Goal: Feedback & Contribution: Submit feedback/report problem

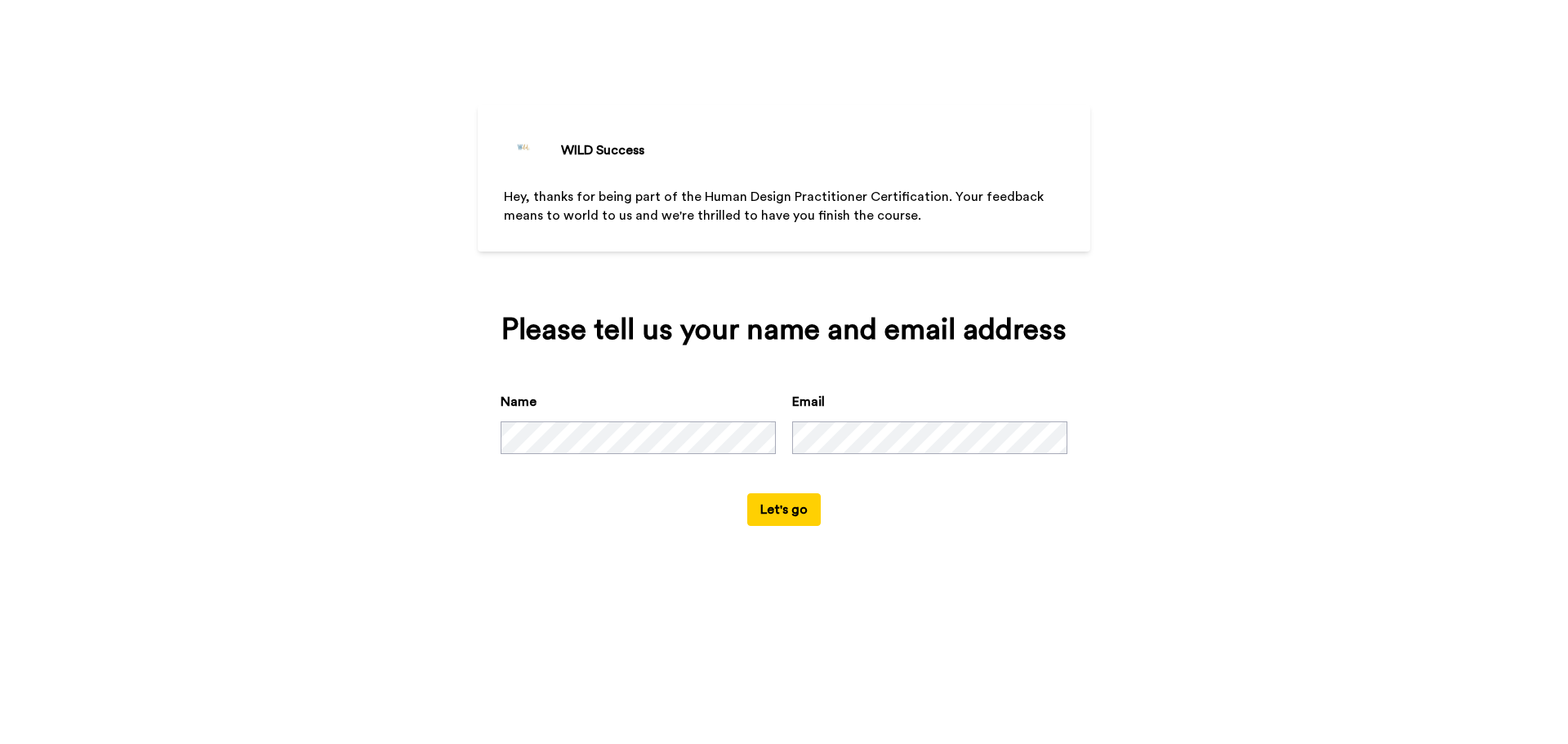
click at [795, 509] on button "Let's go" at bounding box center [783, 510] width 73 height 32
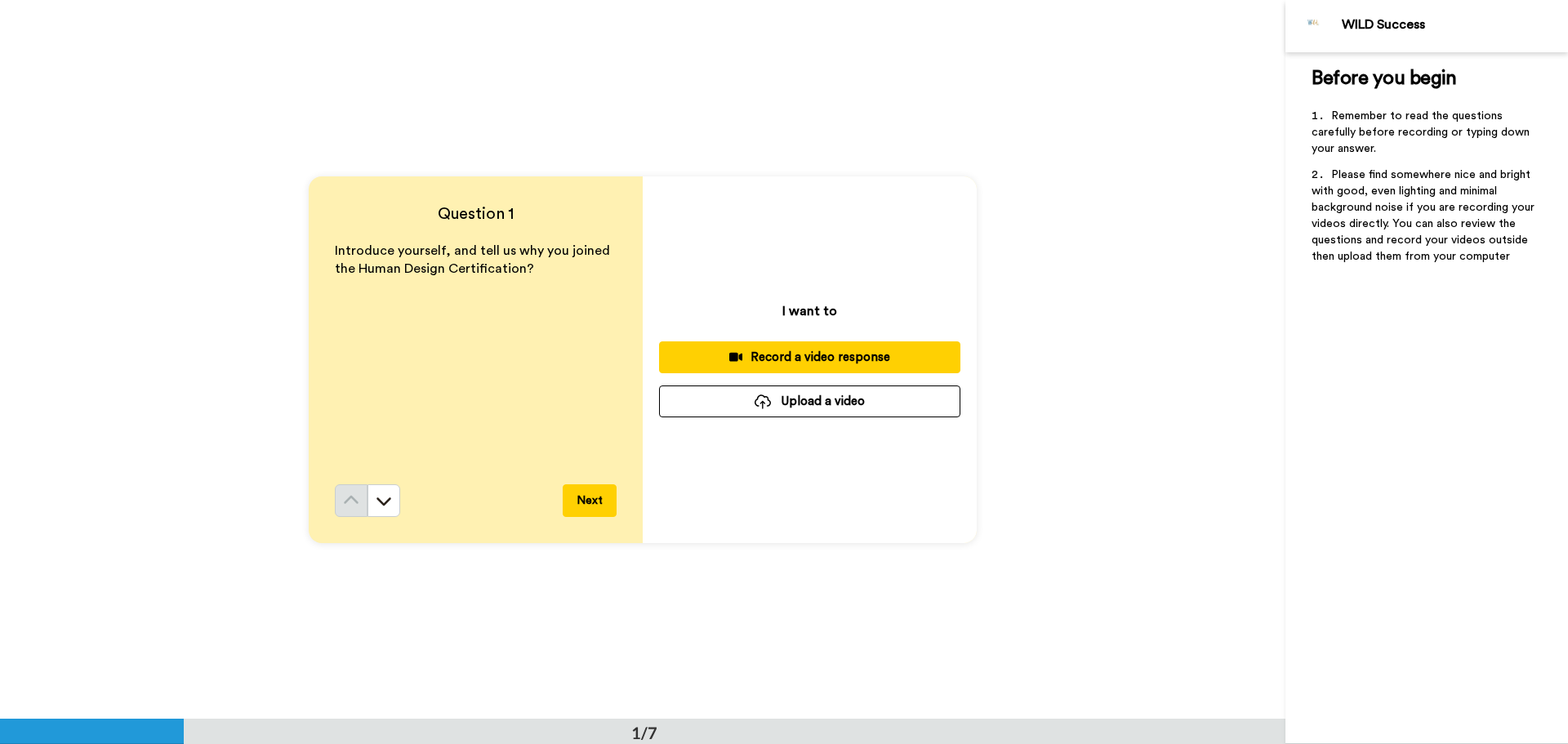
click at [810, 358] on div "Record a video response" at bounding box center [809, 357] width 275 height 17
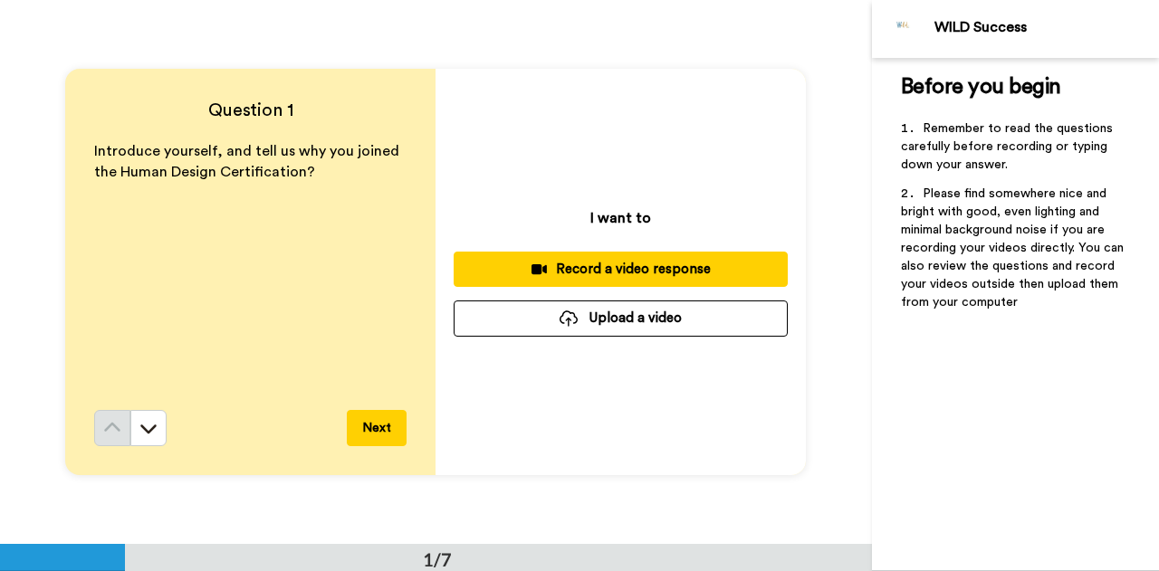
click at [634, 265] on div "Record a video response" at bounding box center [620, 269] width 305 height 19
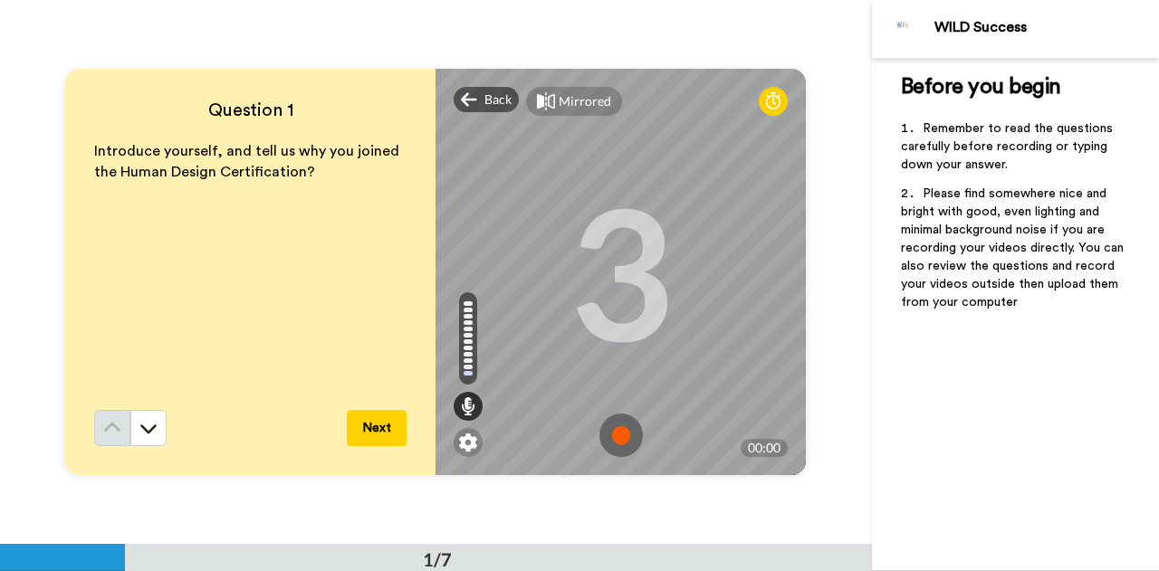
click at [617, 429] on img at bounding box center [620, 435] width 43 height 43
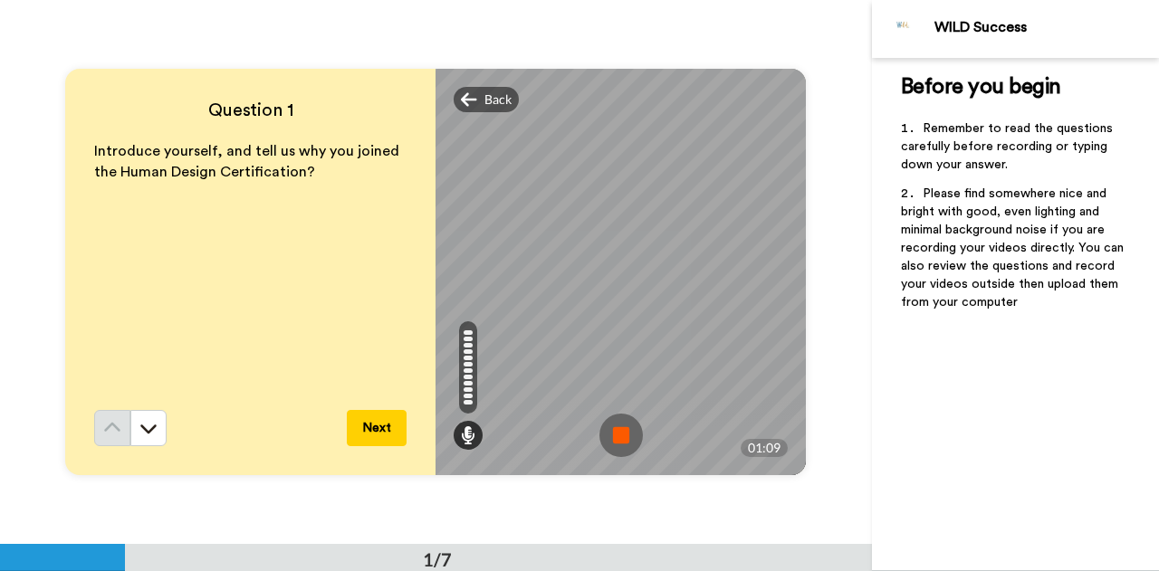
click at [617, 429] on img at bounding box center [620, 435] width 43 height 43
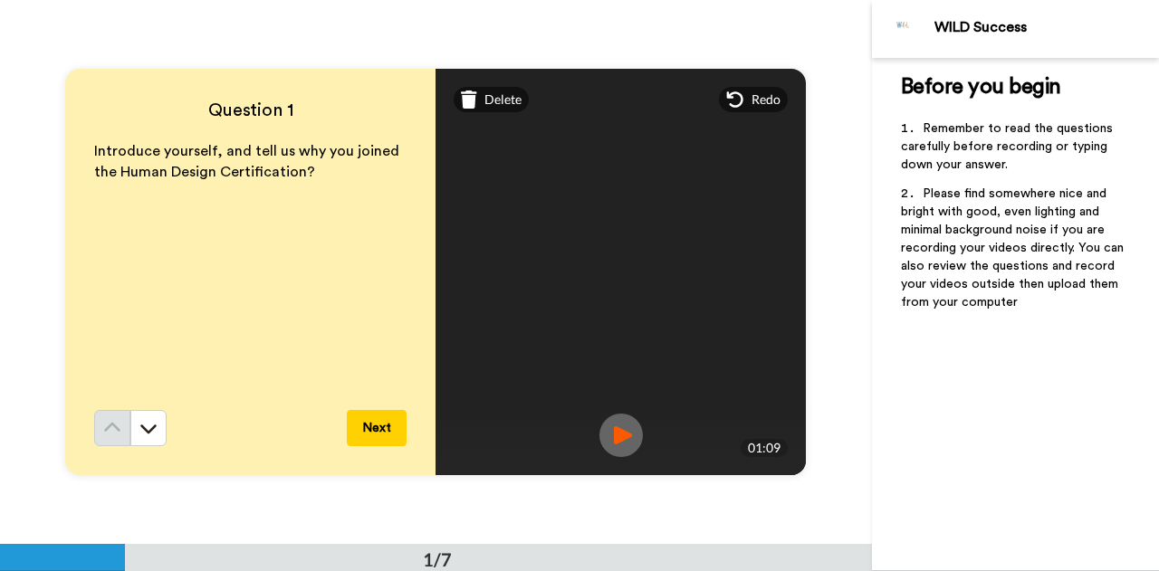
click at [378, 430] on button "Next" at bounding box center [377, 428] width 60 height 36
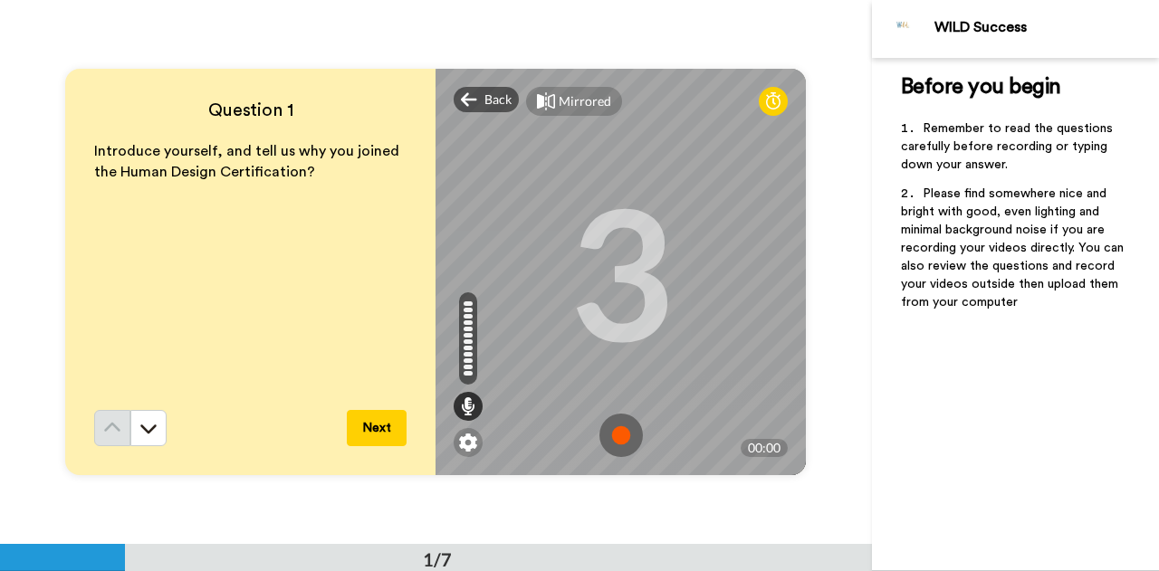
click at [616, 435] on img at bounding box center [620, 435] width 43 height 43
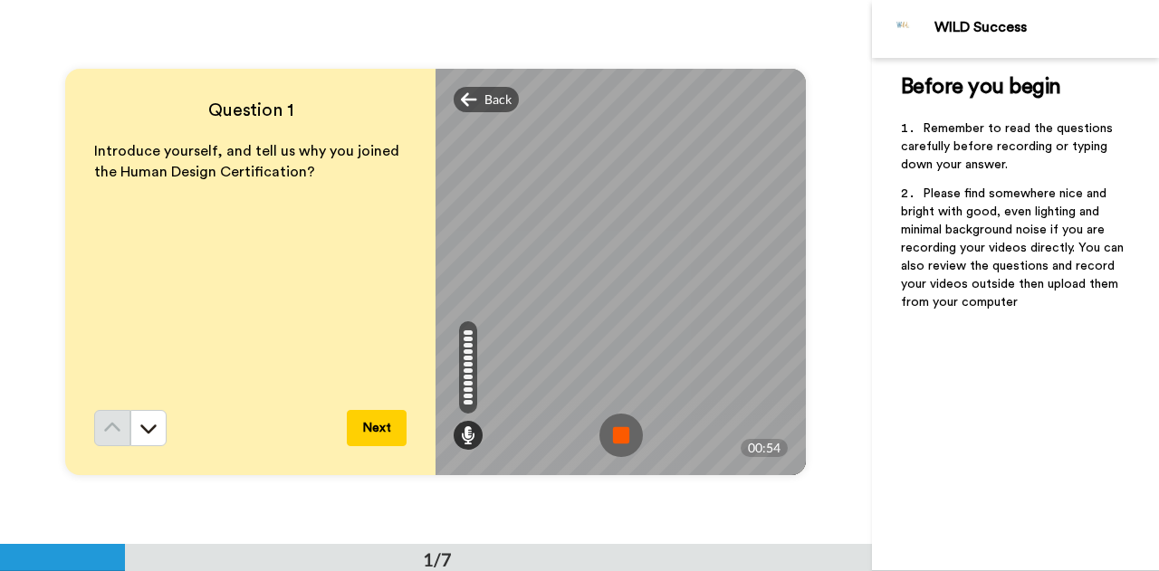
click at [619, 434] on img at bounding box center [620, 435] width 43 height 43
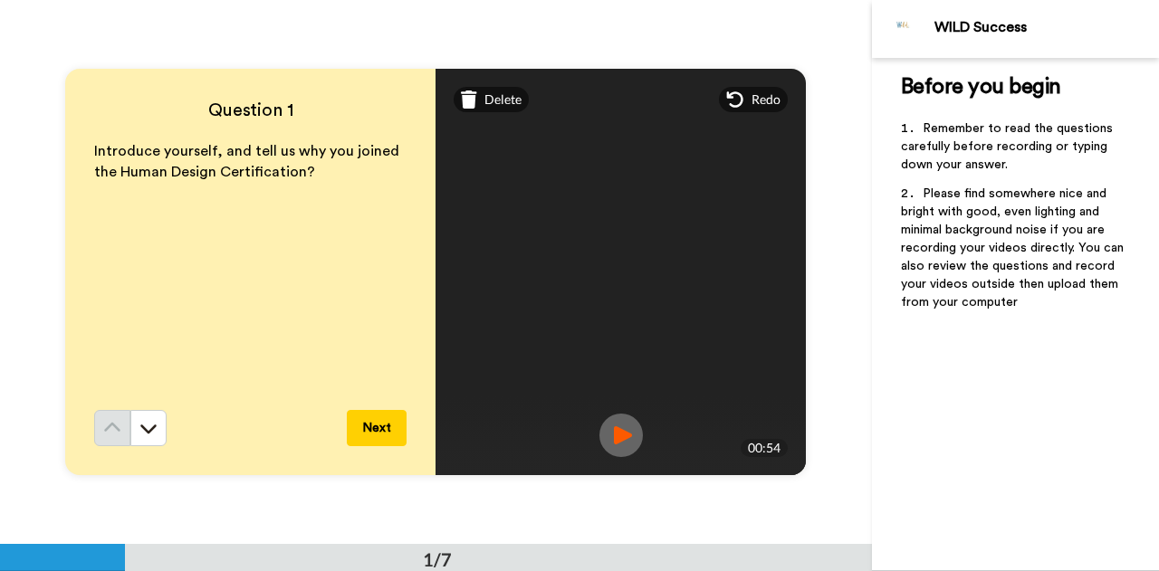
click at [368, 426] on button "Next" at bounding box center [377, 428] width 60 height 36
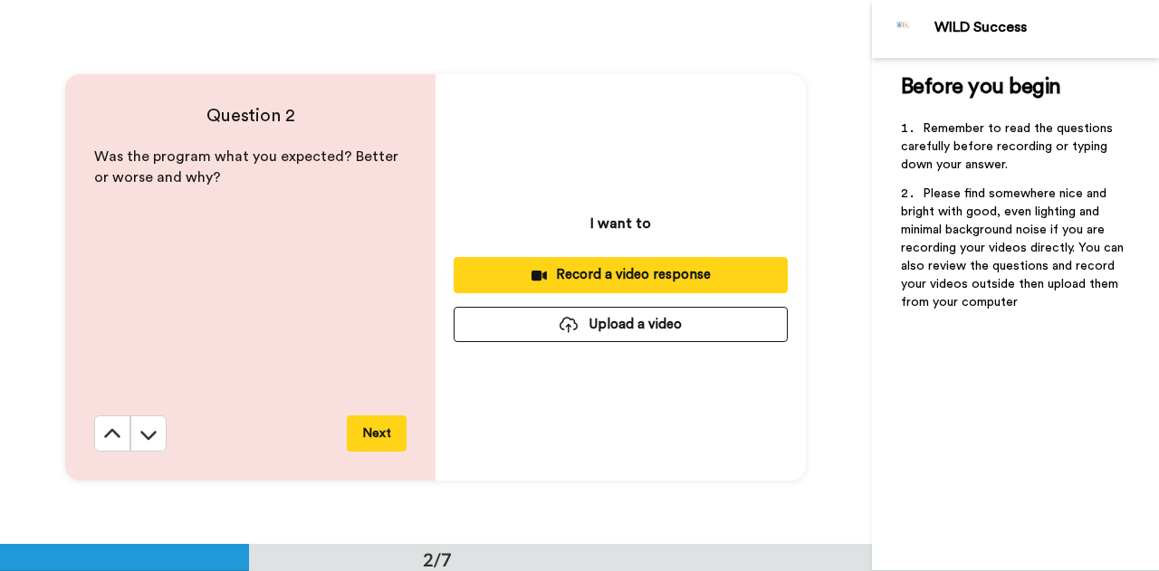
scroll to position [544, 0]
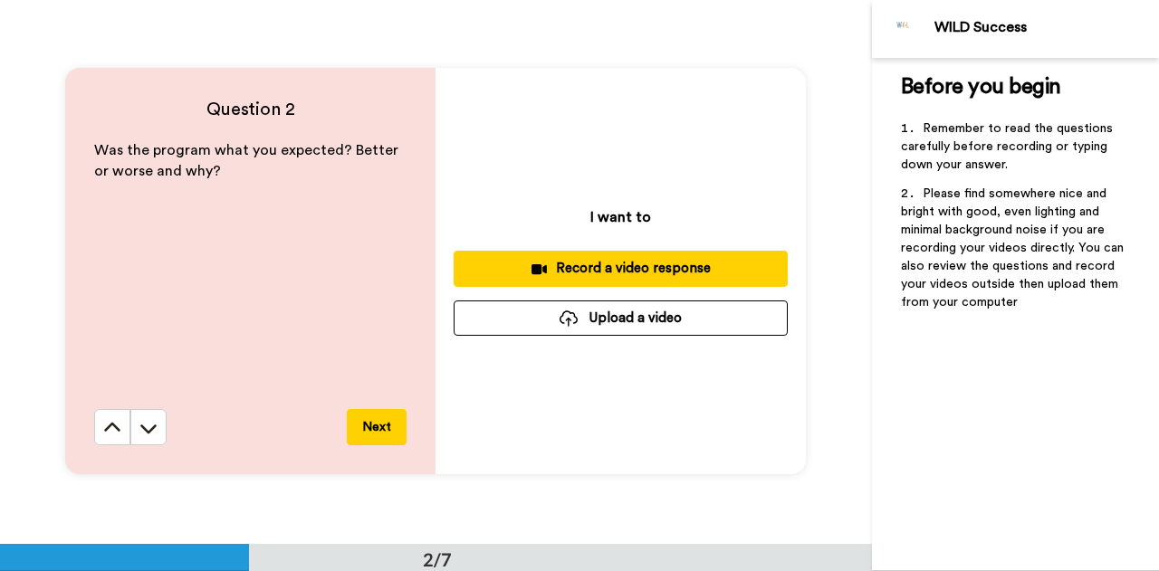
click at [620, 267] on div "Record a video response" at bounding box center [620, 268] width 305 height 19
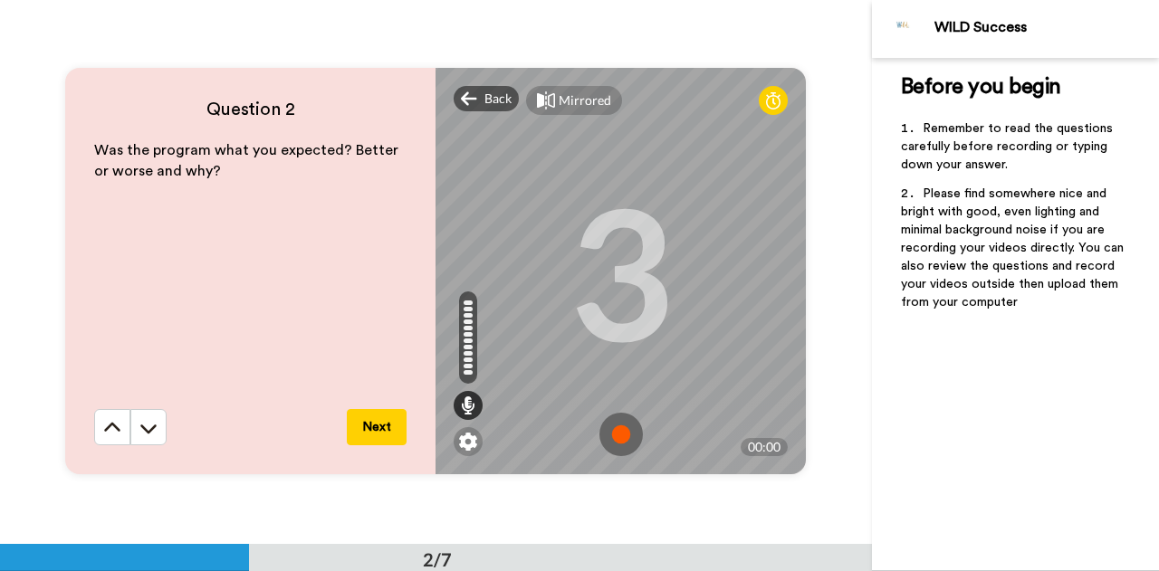
click at [623, 418] on img at bounding box center [620, 434] width 43 height 43
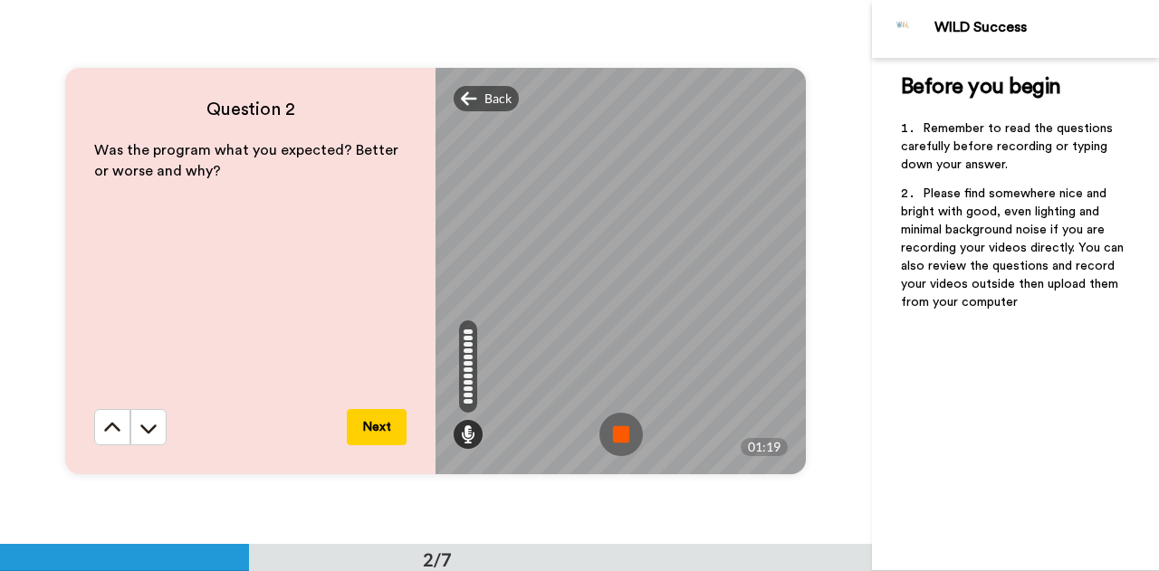
click at [609, 423] on img at bounding box center [620, 434] width 43 height 43
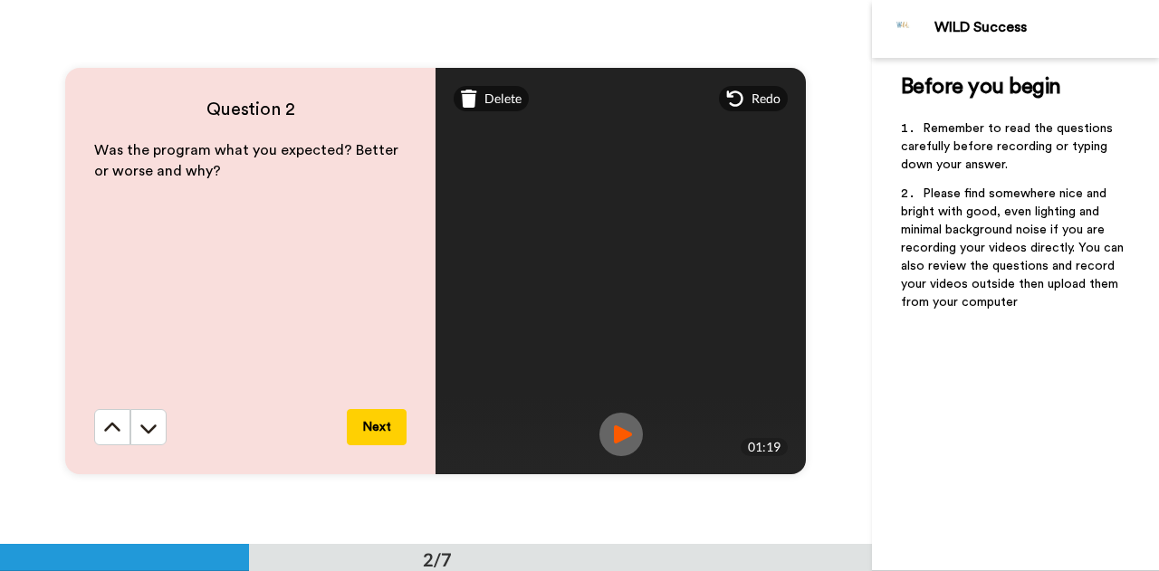
click at [374, 433] on button "Next" at bounding box center [377, 427] width 60 height 36
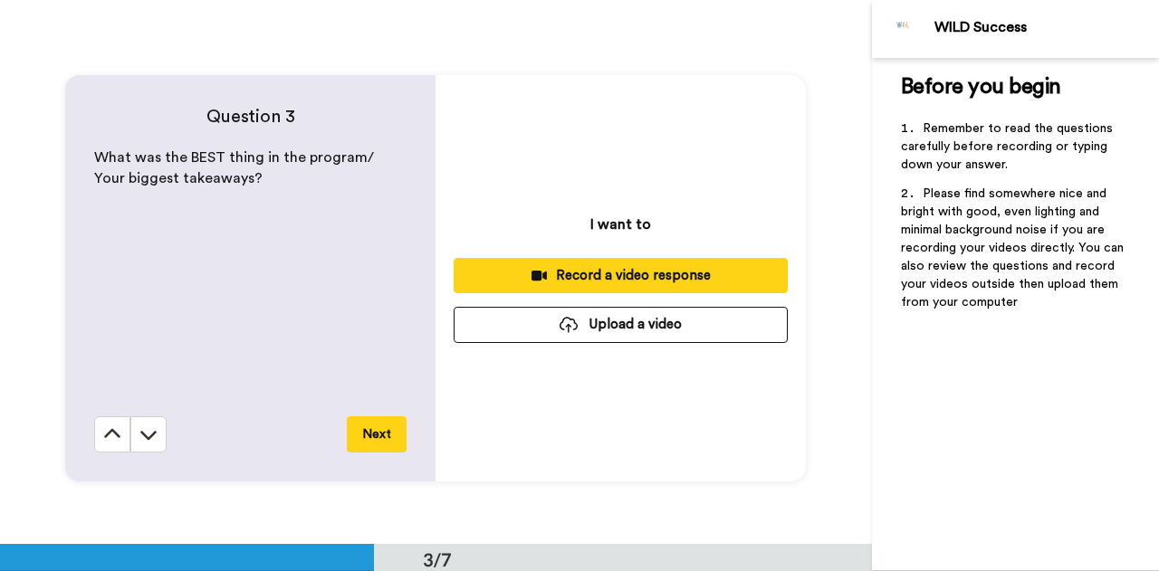
scroll to position [1088, 0]
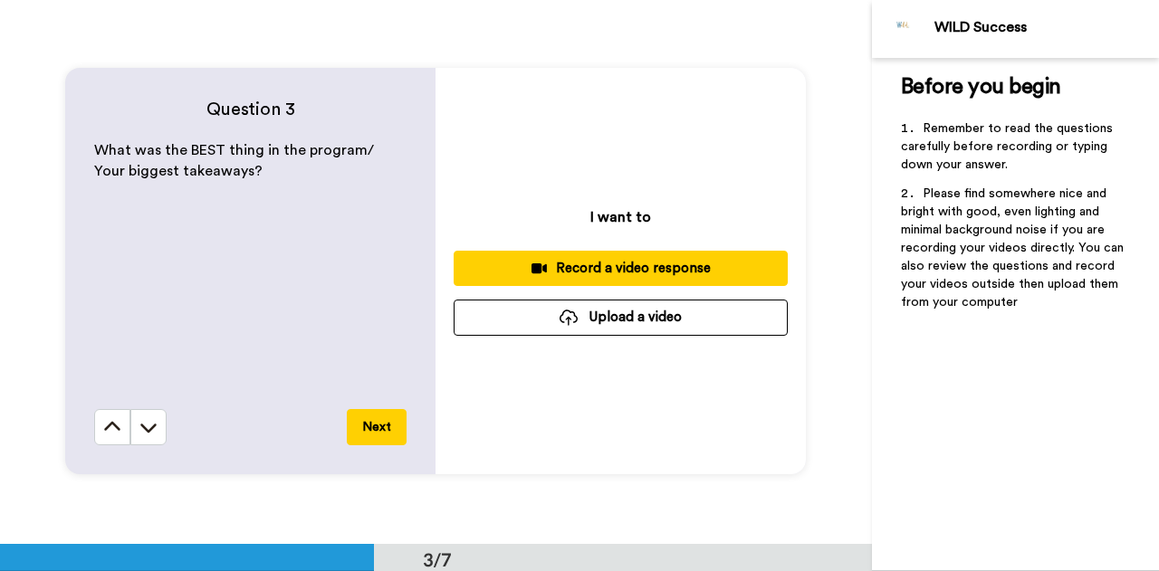
click at [377, 420] on button "Next" at bounding box center [377, 427] width 60 height 36
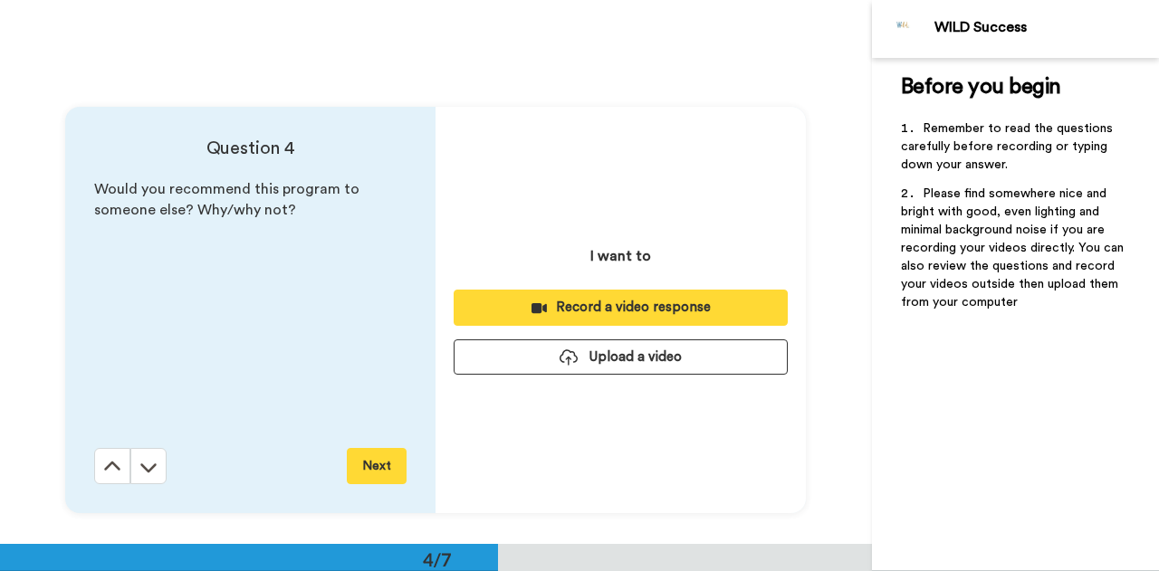
scroll to position [1632, 0]
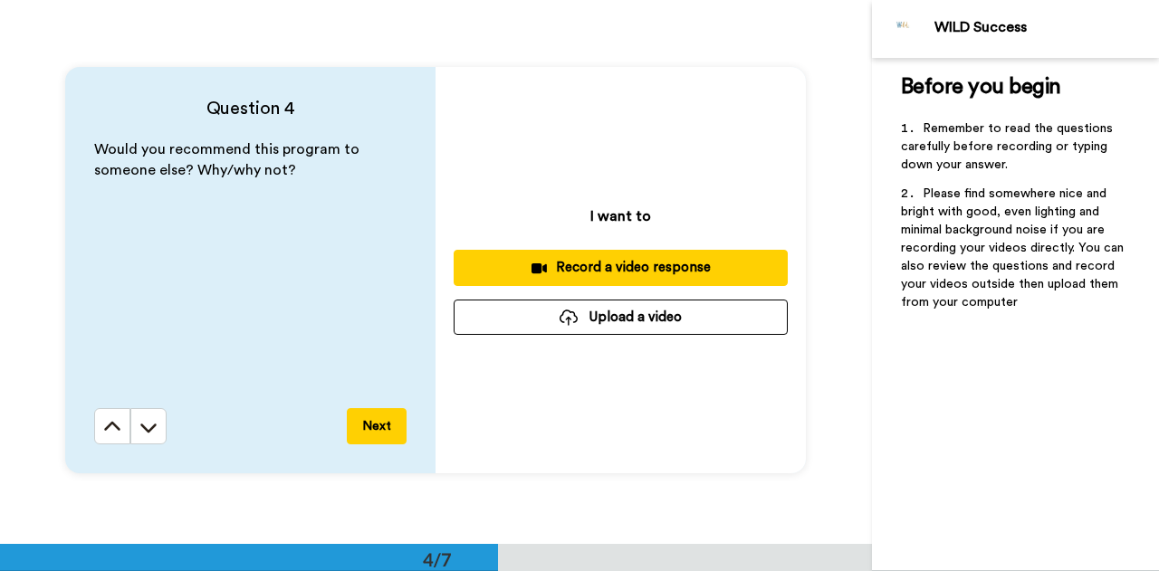
click at [372, 423] on button "Next" at bounding box center [377, 426] width 60 height 36
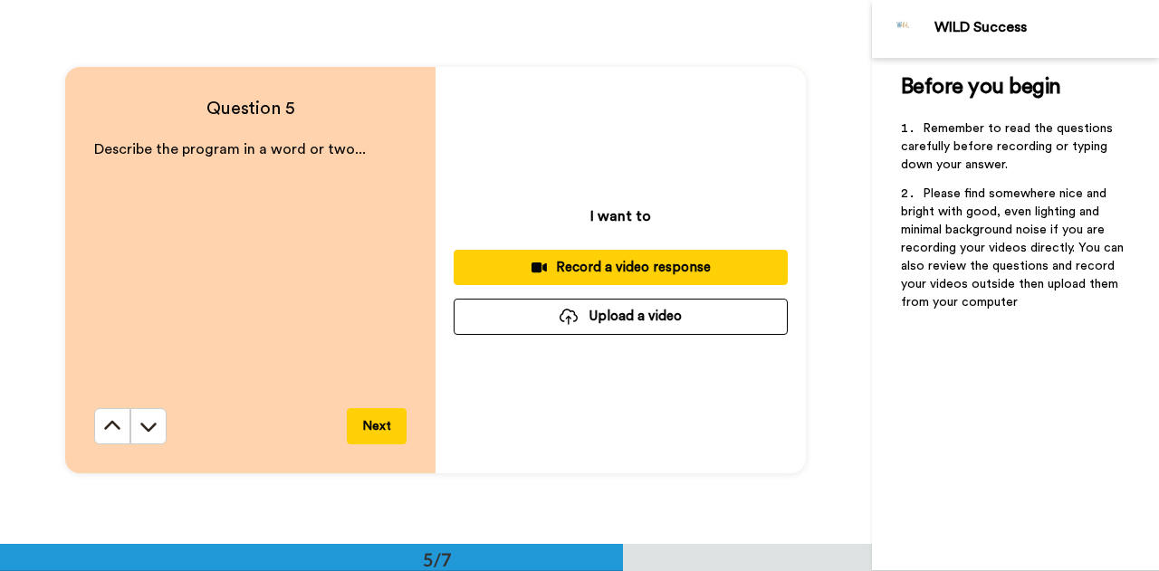
scroll to position [2176, 0]
click at [626, 267] on div "Record a video response" at bounding box center [620, 267] width 305 height 19
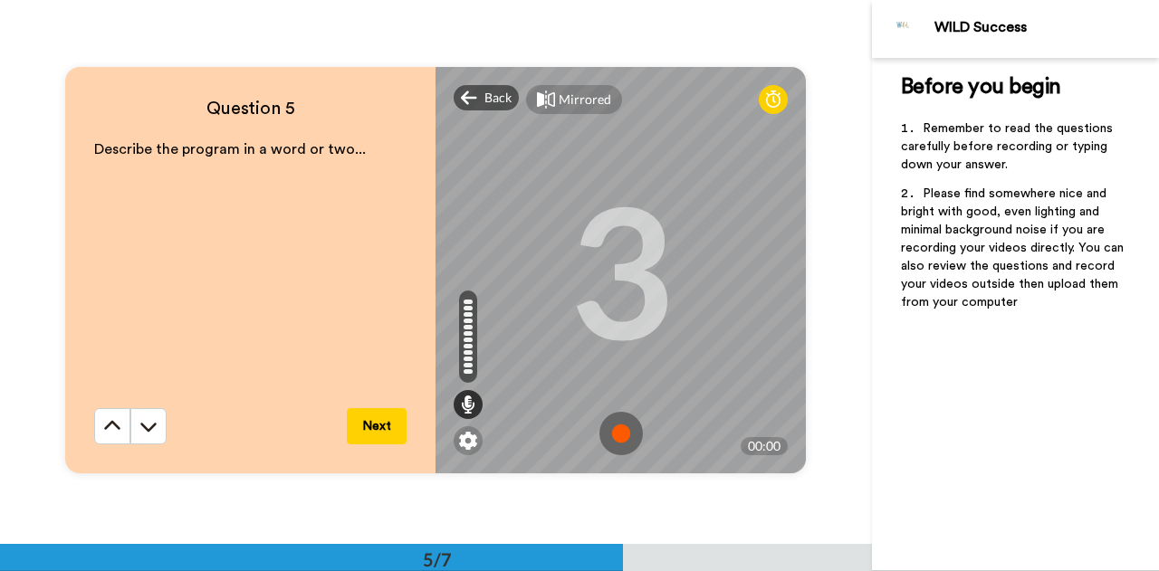
click at [615, 429] on img at bounding box center [620, 433] width 43 height 43
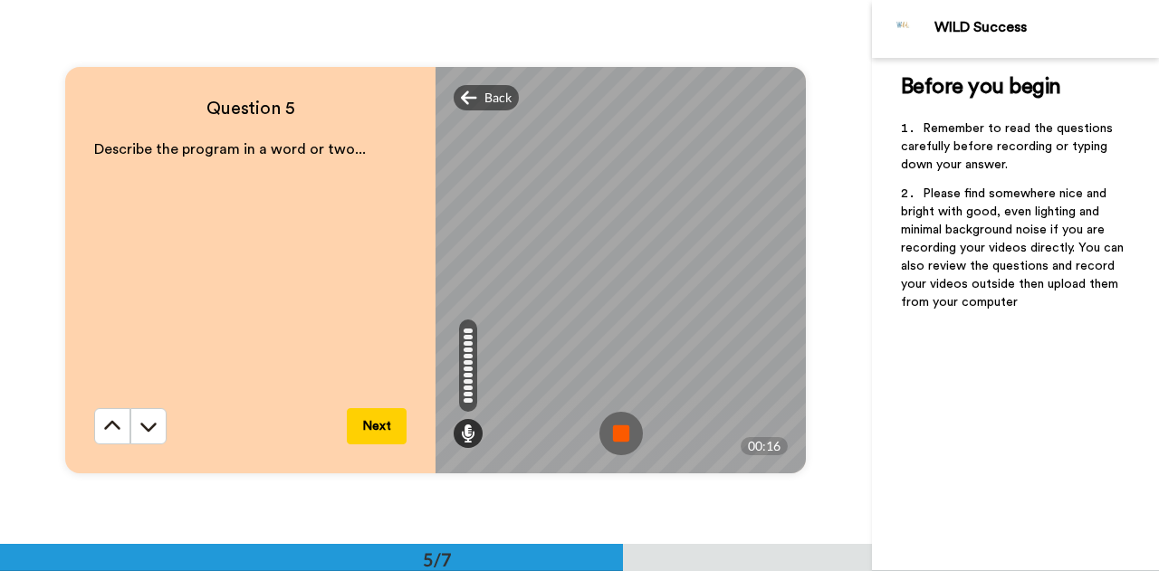
click at [614, 439] on img at bounding box center [620, 433] width 43 height 43
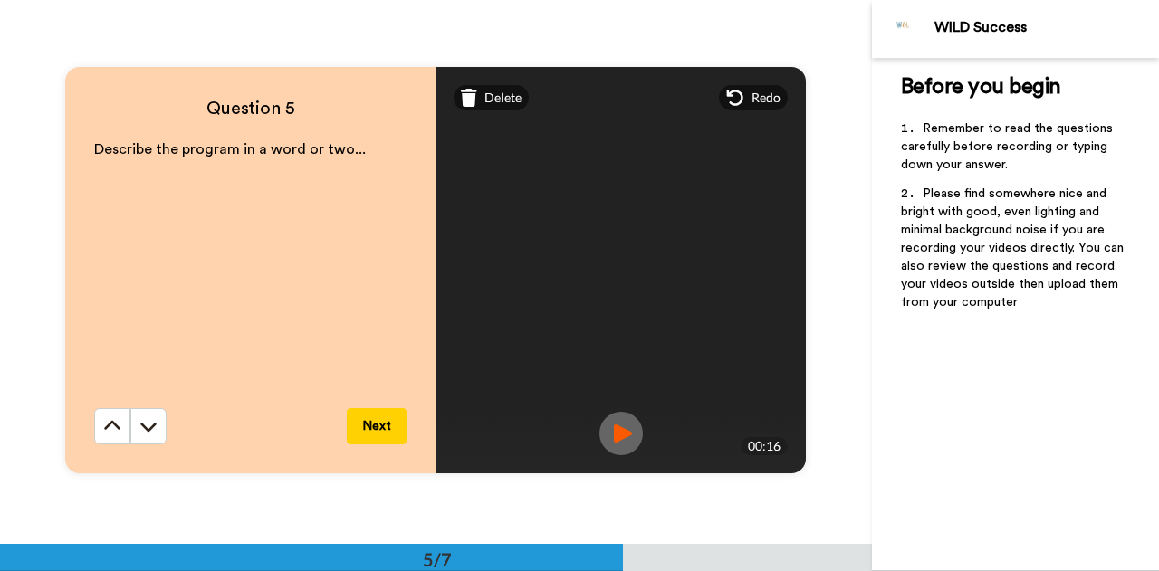
click at [618, 430] on img at bounding box center [620, 433] width 43 height 43
click at [364, 421] on button "Next" at bounding box center [377, 426] width 60 height 36
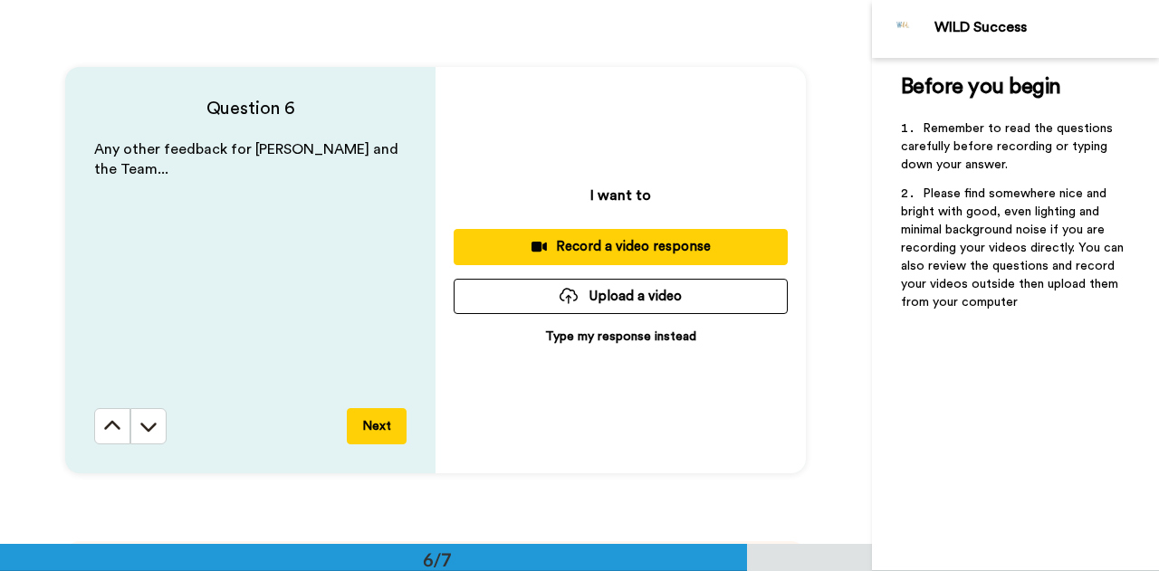
scroll to position [2720, 0]
click at [380, 421] on button "Next" at bounding box center [377, 426] width 60 height 36
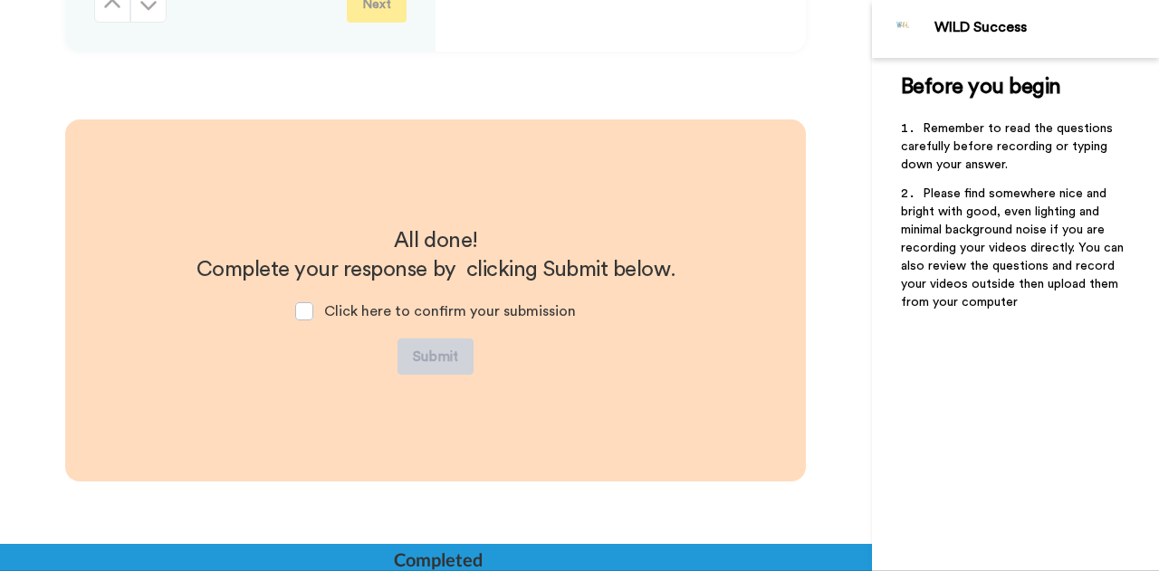
scroll to position [3173, 0]
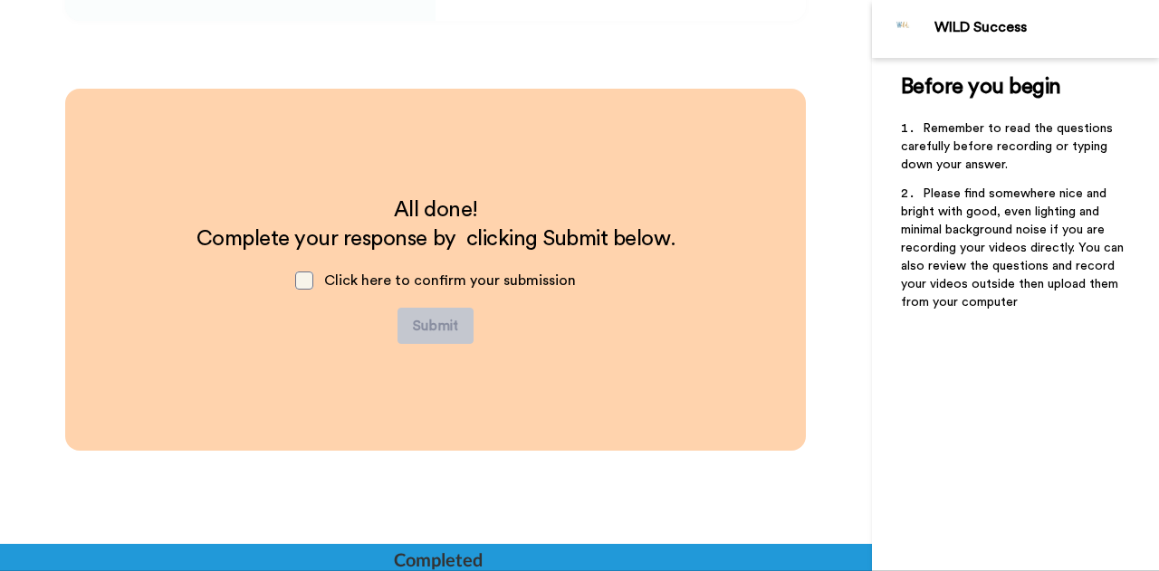
click at [303, 276] on span at bounding box center [304, 281] width 18 height 18
click at [433, 323] on button "Submit" at bounding box center [435, 326] width 76 height 36
